Goal: Task Accomplishment & Management: Manage account settings

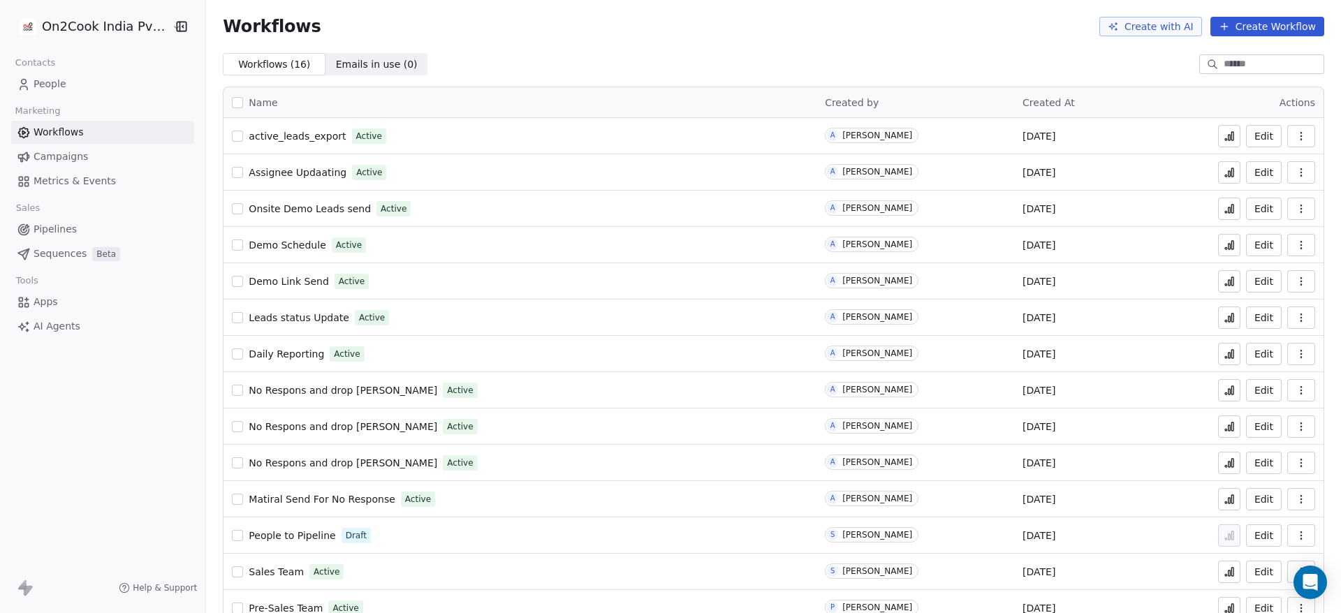
click at [89, 23] on html "On2Cook India Pvt. Ltd. Contacts People Marketing Workflows Campaigns Metrics &…" at bounding box center [670, 306] width 1341 height 613
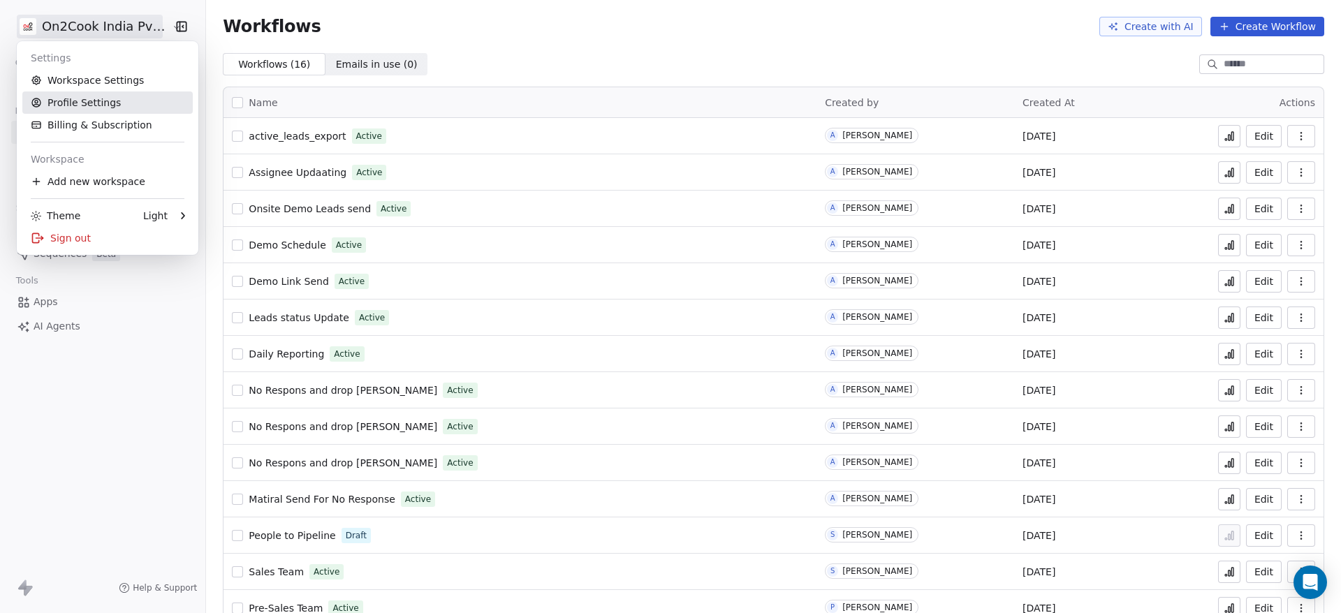
click at [111, 105] on link "Profile Settings" at bounding box center [107, 103] width 170 height 22
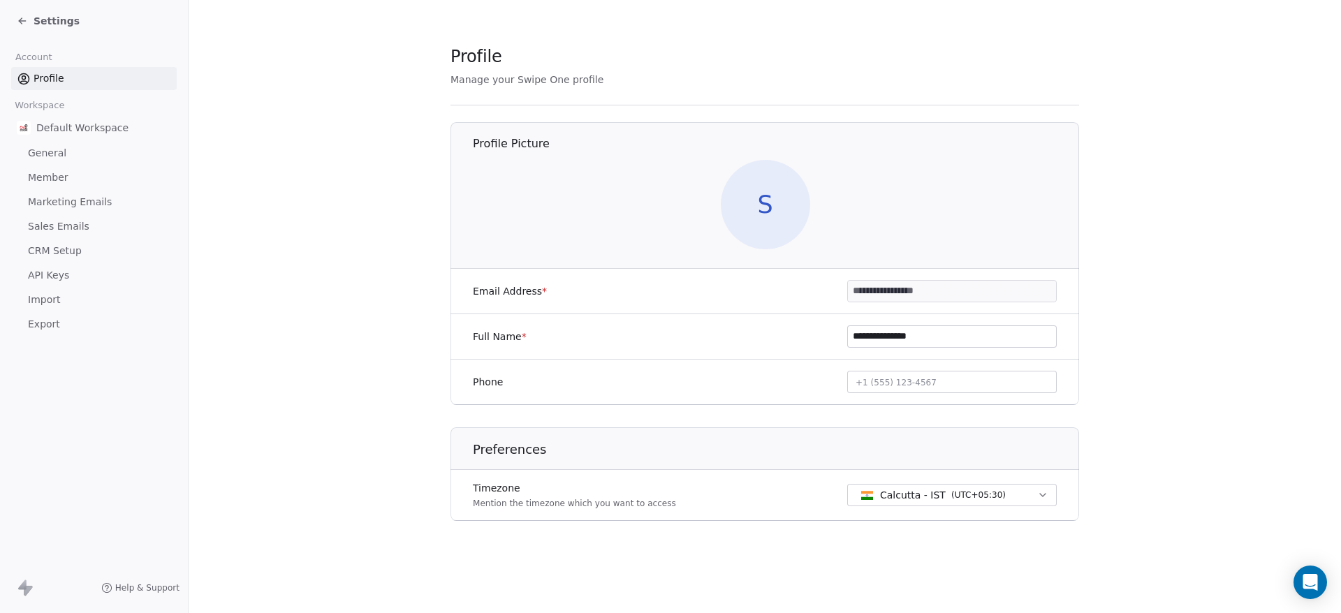
click at [46, 277] on span "API Keys" at bounding box center [48, 275] width 41 height 15
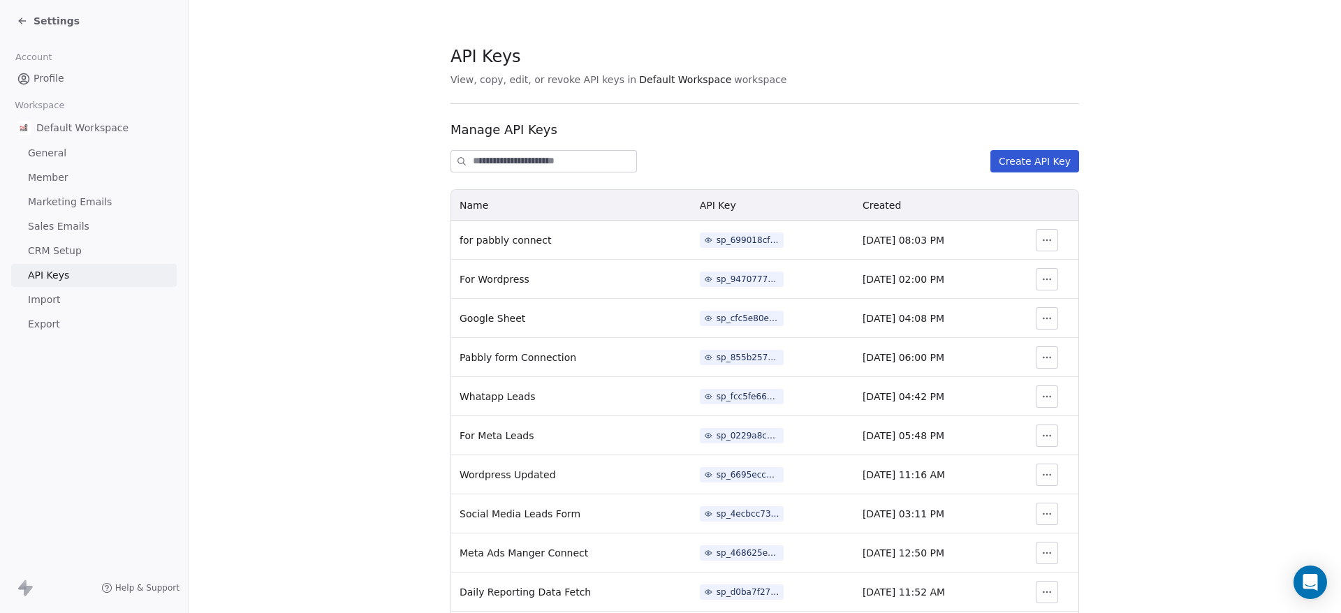
click at [1030, 168] on button "Create API Key" at bounding box center [1035, 161] width 89 height 22
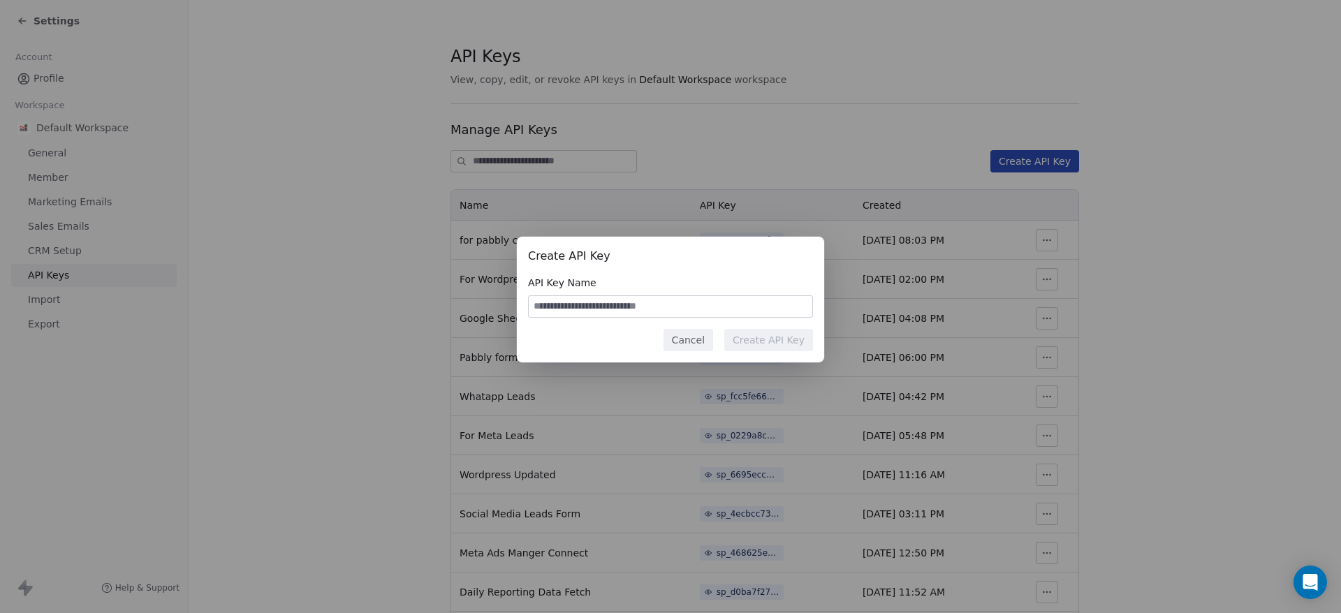
click at [575, 298] on input at bounding box center [671, 306] width 284 height 21
type input "**********"
click at [756, 332] on button "Create API Key" at bounding box center [769, 340] width 89 height 22
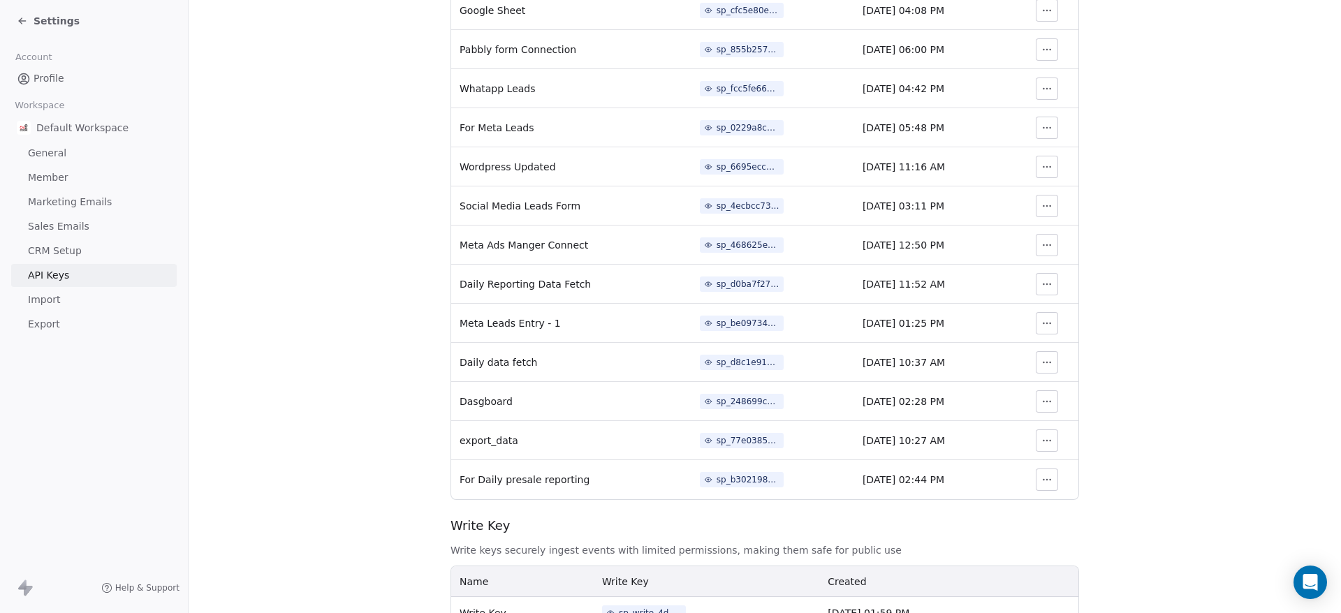
scroll to position [314, 0]
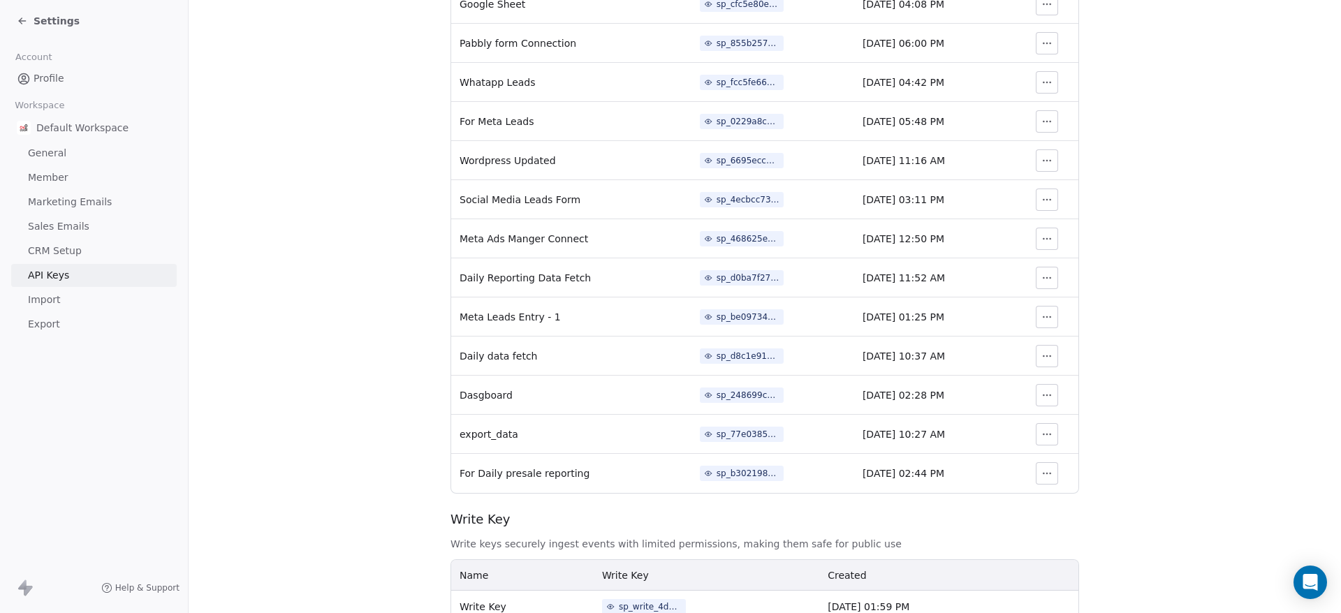
click at [1042, 470] on icon "button" at bounding box center [1047, 473] width 11 height 11
click at [717, 470] on div "sp_b30219819c9b4d38b9baf66b7b415ec1" at bounding box center [748, 473] width 63 height 13
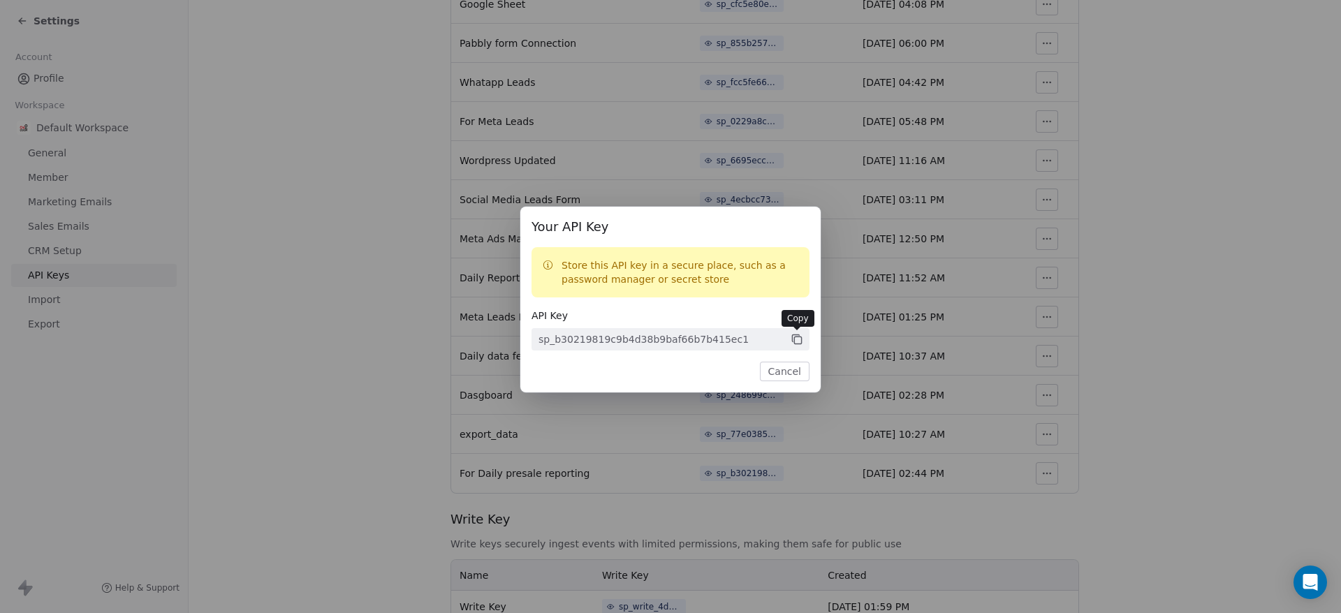
click at [795, 337] on icon at bounding box center [797, 340] width 7 height 7
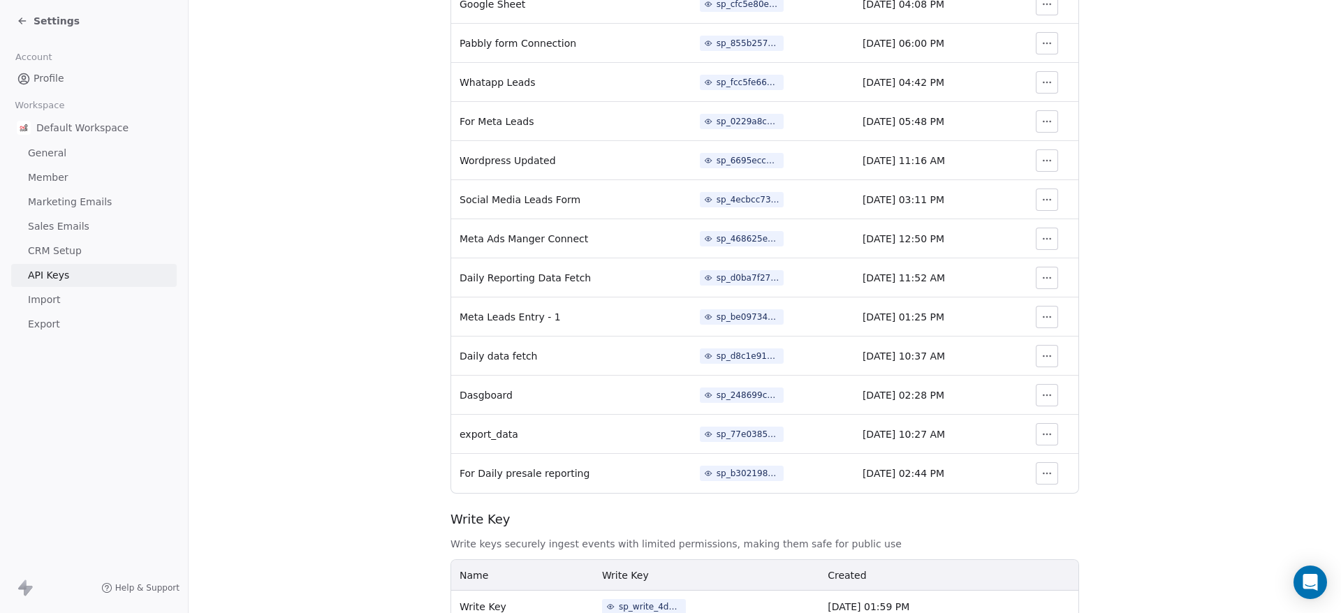
click at [1207, 351] on div at bounding box center [670, 306] width 1341 height 613
click at [89, 200] on span "Marketing Emails" at bounding box center [70, 202] width 84 height 15
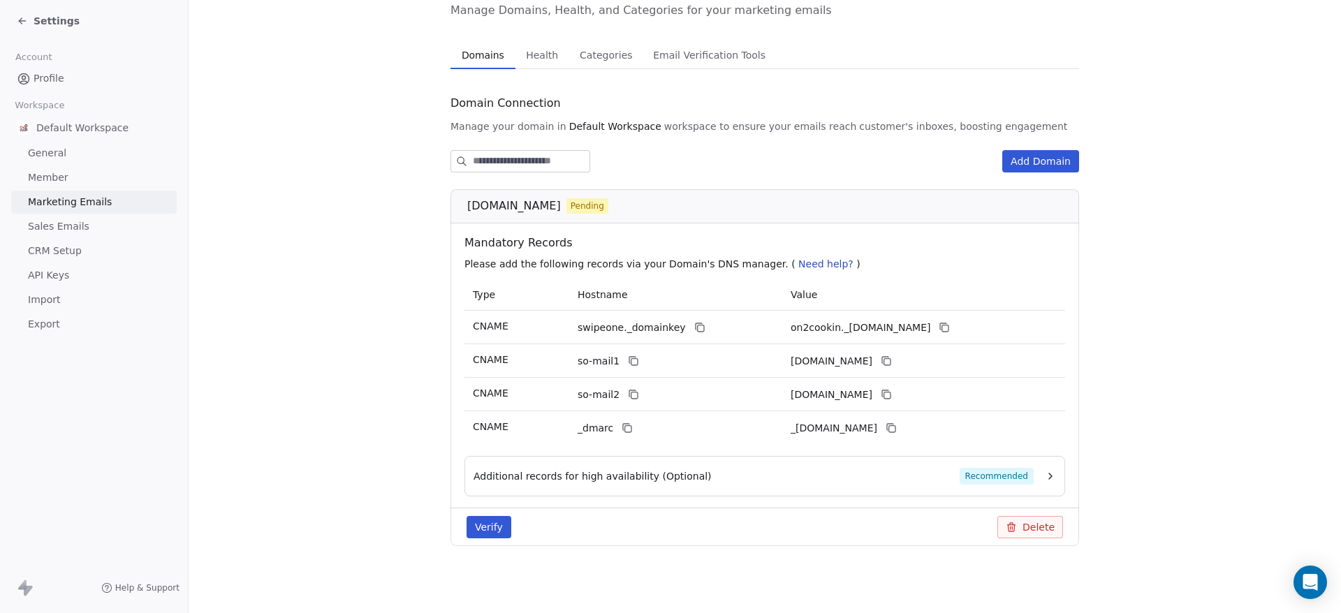
scroll to position [72, 0]
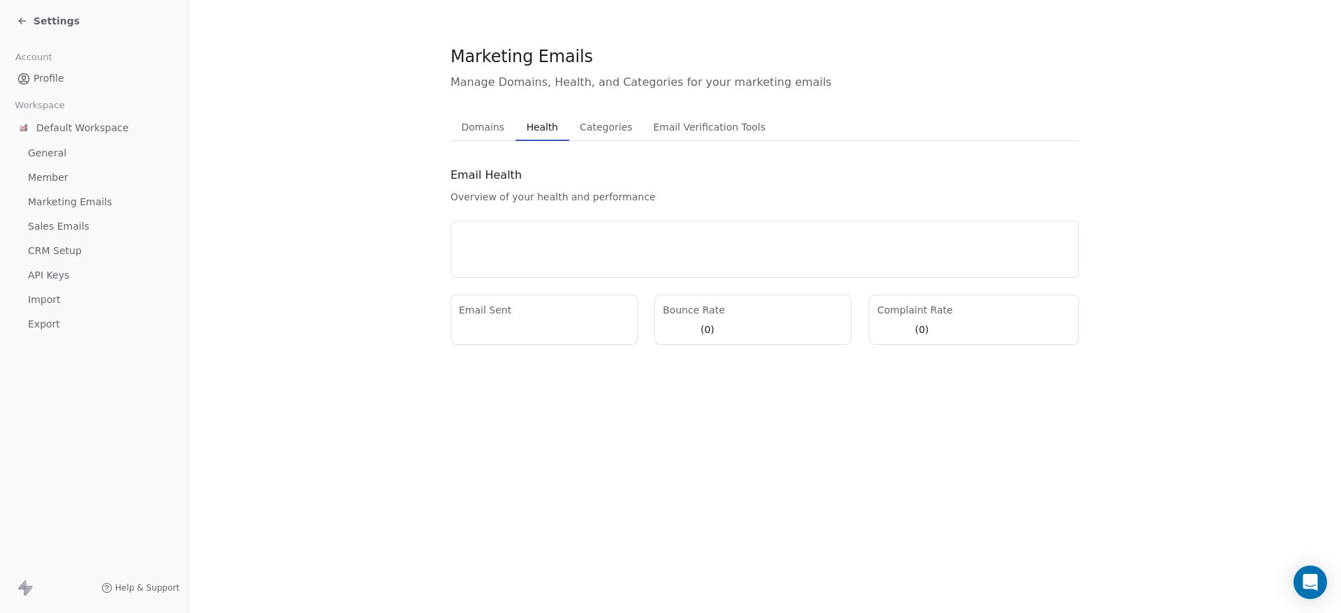
click at [532, 61] on div "Marketing Emails Manage Domains, Health, and Categories for your marketing emai…" at bounding box center [765, 195] width 629 height 300
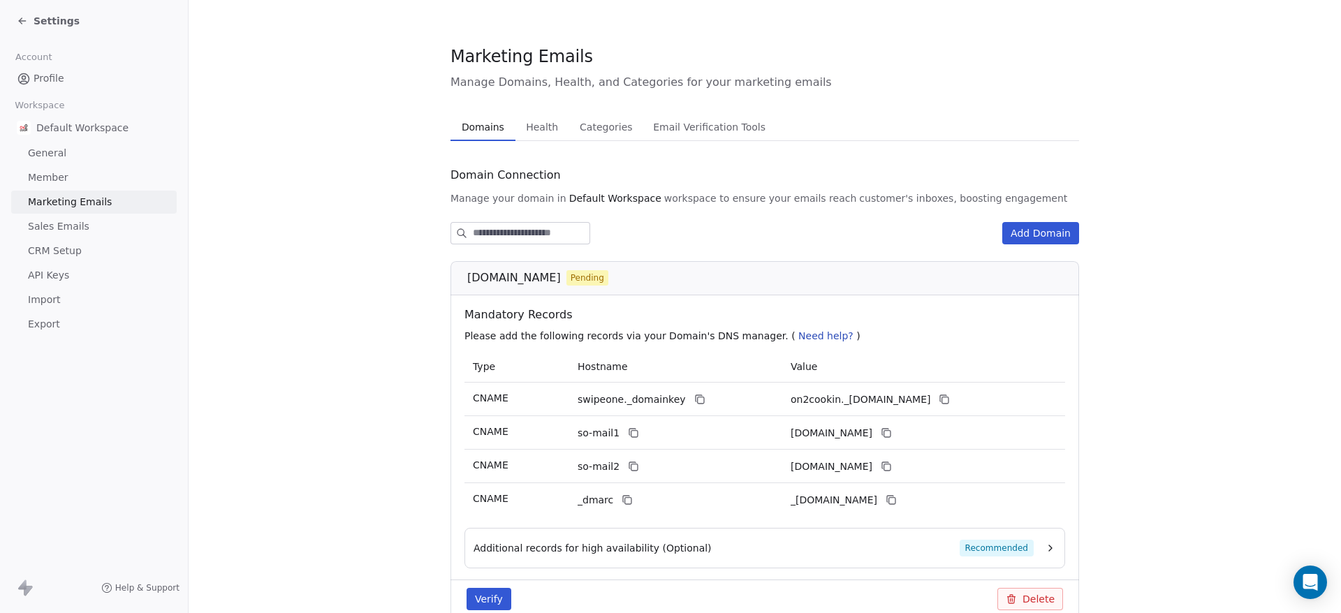
click at [488, 119] on span "Domains" at bounding box center [483, 127] width 54 height 20
click at [606, 121] on span "Categories" at bounding box center [606, 127] width 64 height 20
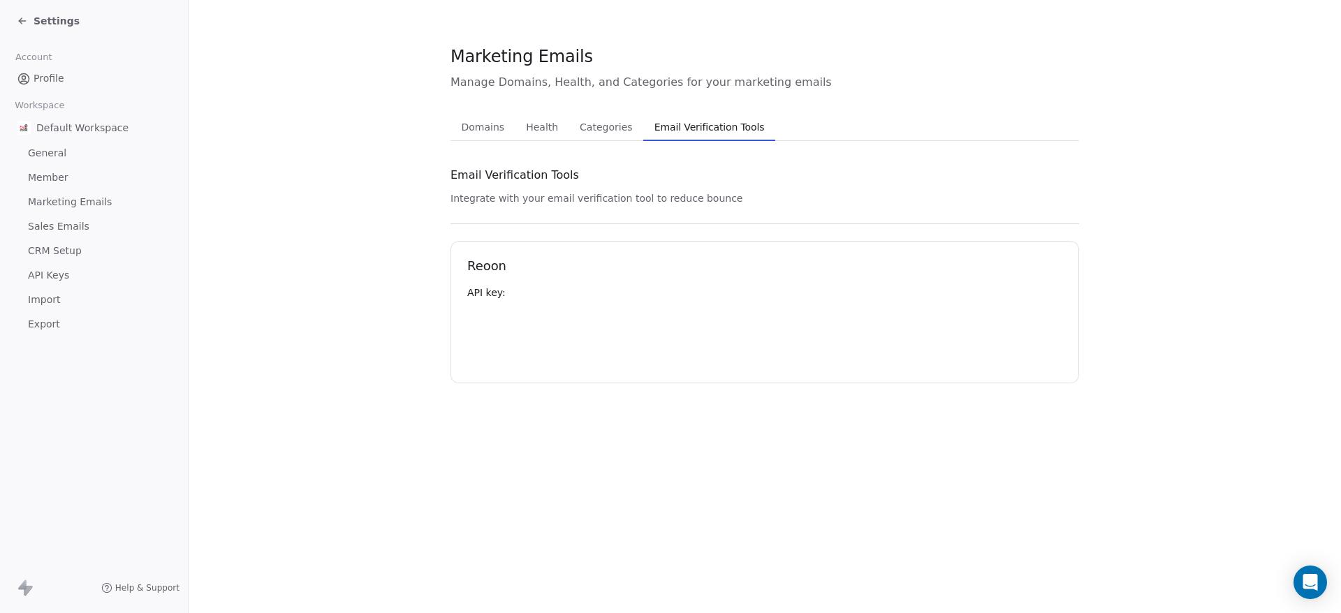
click at [705, 131] on span "Email Verification Tools" at bounding box center [710, 127] width 122 height 20
click at [449, 136] on section "Marketing Emails Manage Domains, Health, and Categories for your marketing emai…" at bounding box center [765, 211] width 1153 height 423
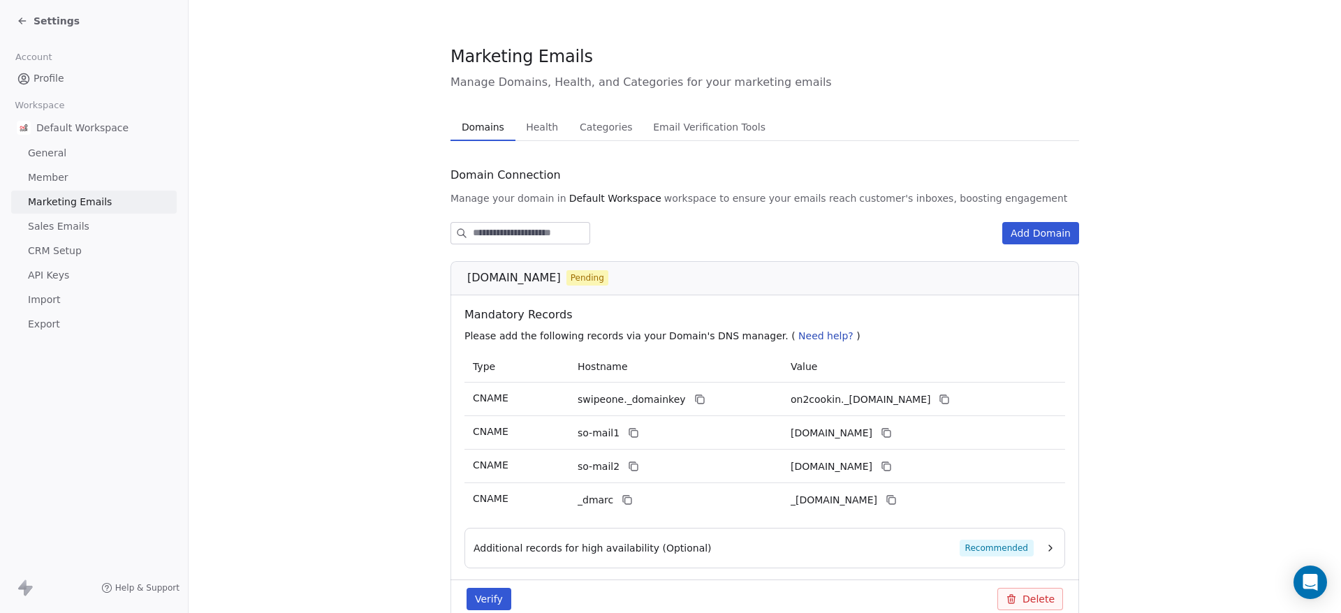
click at [467, 131] on span "Domains" at bounding box center [483, 127] width 54 height 20
click at [59, 81] on span "Profile" at bounding box center [49, 78] width 31 height 15
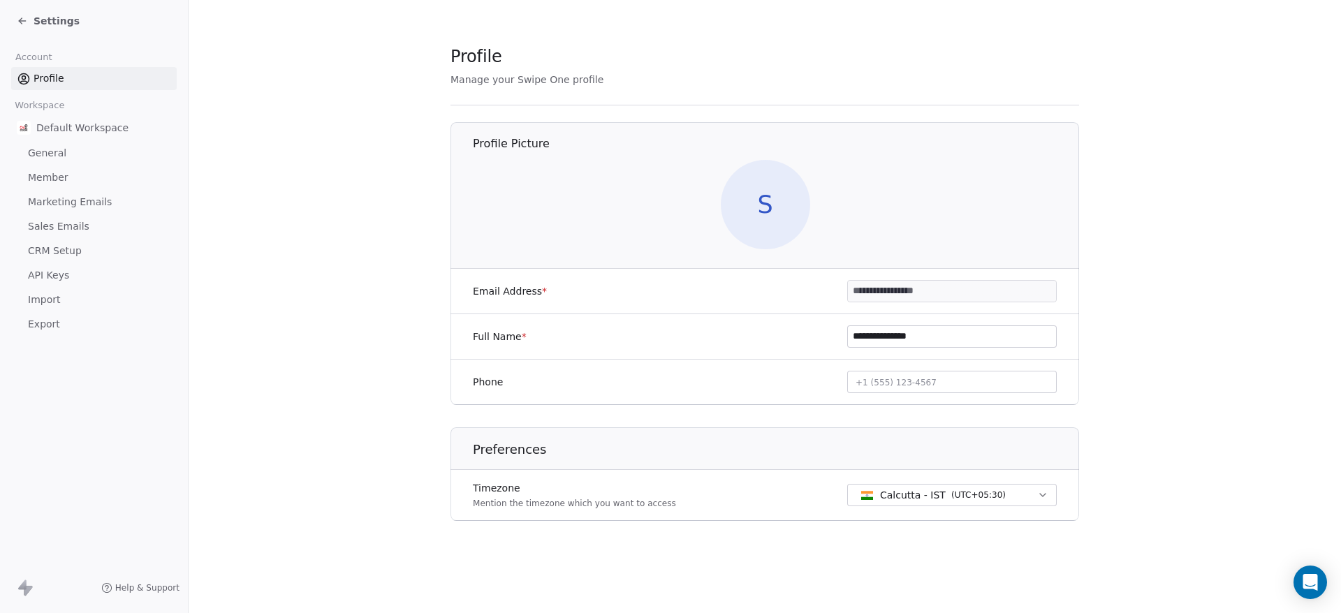
click at [22, 23] on icon at bounding box center [22, 20] width 11 height 11
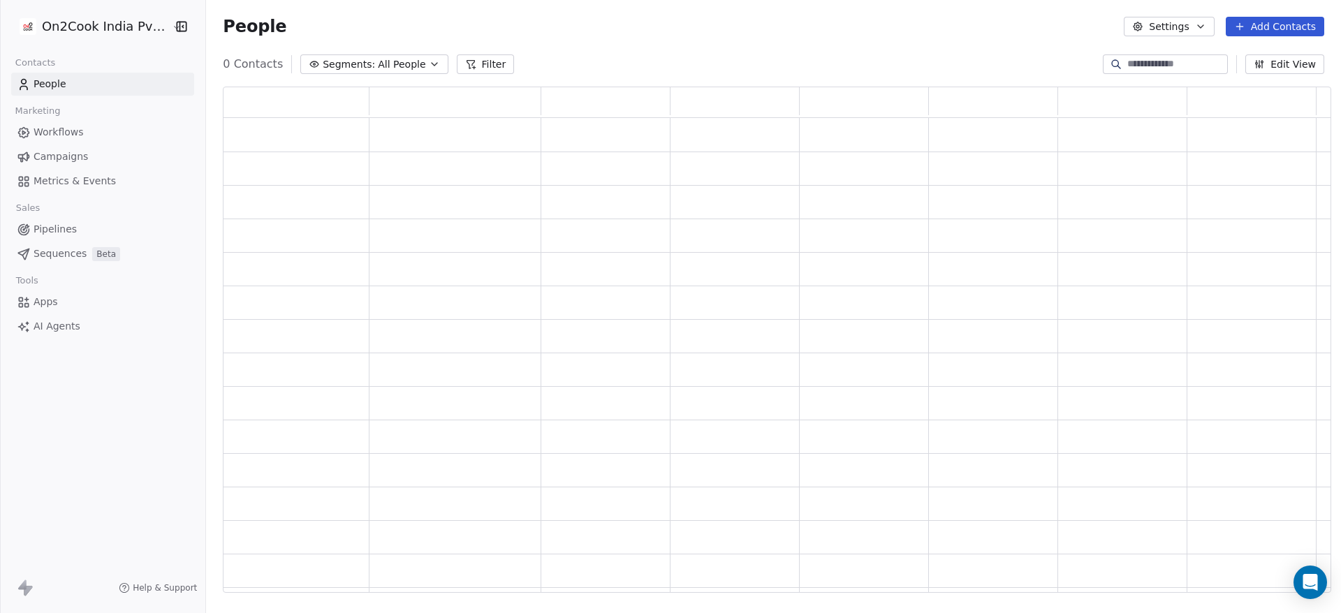
scroll to position [490, 1092]
click at [68, 249] on span "Sequences" at bounding box center [60, 254] width 53 height 15
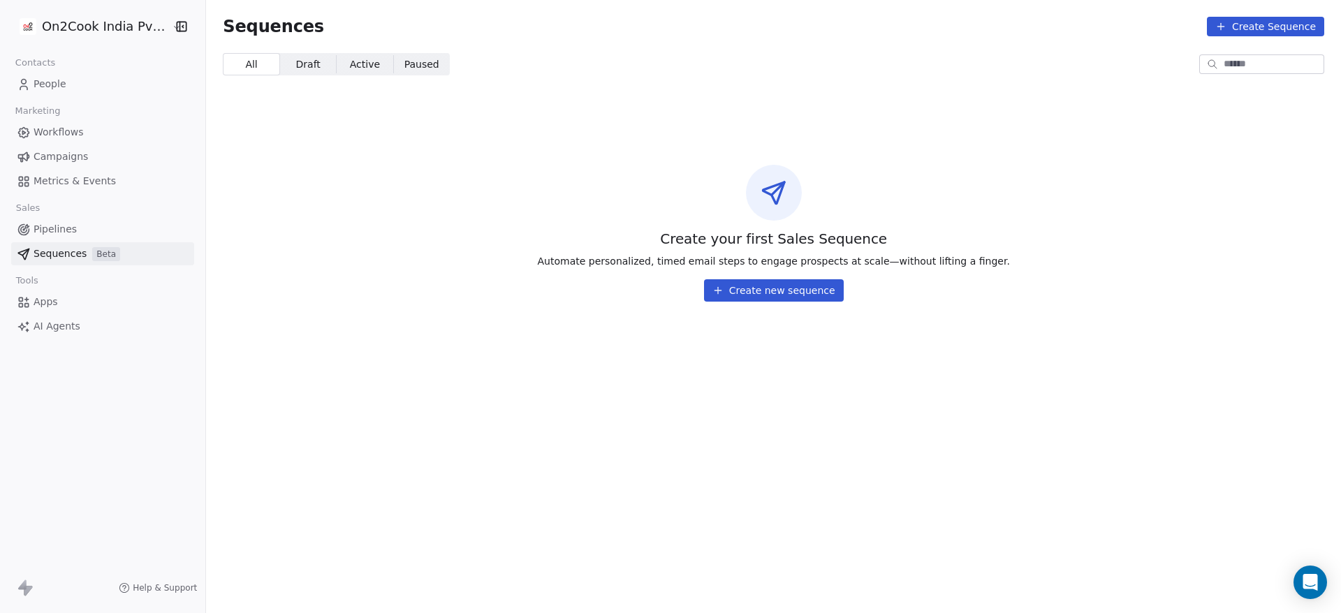
click at [57, 299] on link "Apps" at bounding box center [102, 302] width 183 height 23
